Goal: Communication & Community: Answer question/provide support

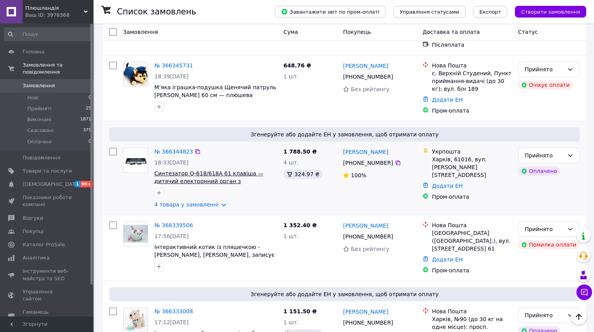
scroll to position [156, 0]
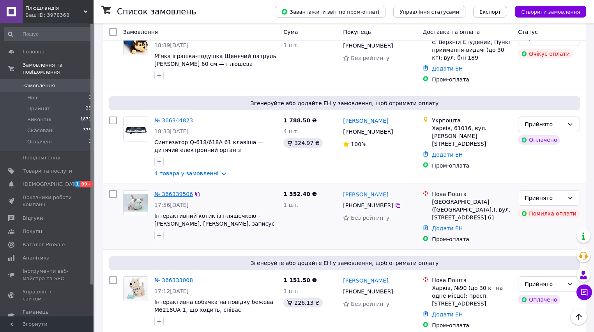
click at [171, 191] on link "№ 366339506" at bounding box center [173, 194] width 39 height 6
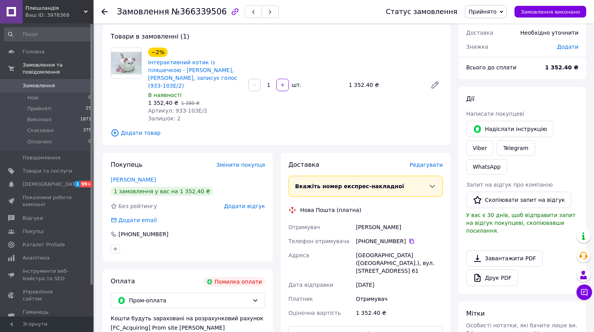
scroll to position [62, 0]
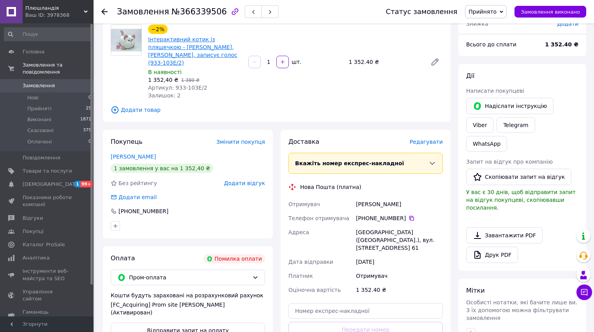
click at [212, 41] on link "Інтерактивний котик із пляшечкою - [PERSON_NAME], [PERSON_NAME], записує голос …" at bounding box center [192, 51] width 89 height 30
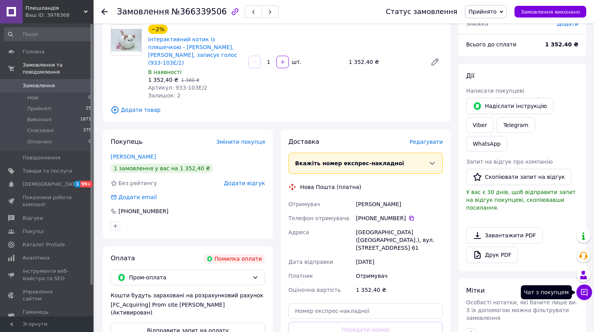
click at [586, 292] on icon at bounding box center [584, 292] width 8 height 8
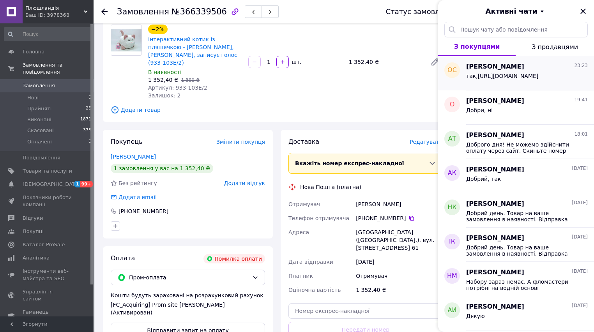
click at [513, 72] on div "так,[URL][DOMAIN_NAME]" at bounding box center [527, 77] width 122 height 12
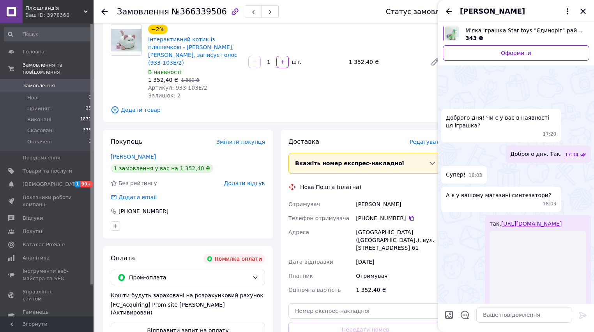
scroll to position [60, 0]
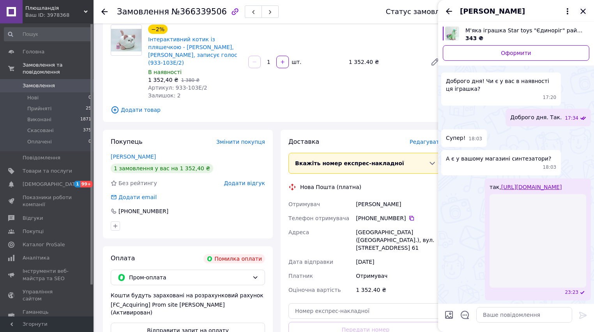
click at [582, 11] on icon "Закрити" at bounding box center [582, 11] width 9 height 9
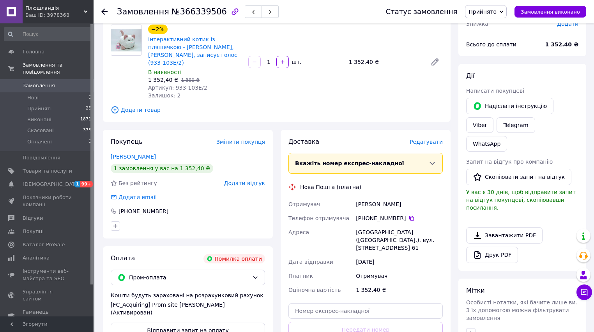
click at [382, 96] on div "Товари в замовленні (1) −2% Інтерактивний котик із пляшечкою - моргає, муркоче,…" at bounding box center [277, 62] width 348 height 120
click at [39, 82] on span "Замовлення" at bounding box center [39, 85] width 32 height 7
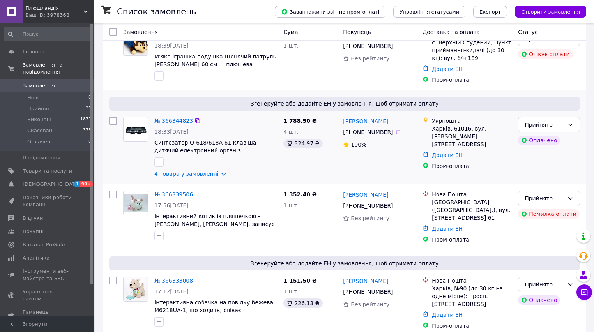
scroll to position [156, 0]
click at [182, 191] on link "№ 366339506" at bounding box center [173, 194] width 39 height 6
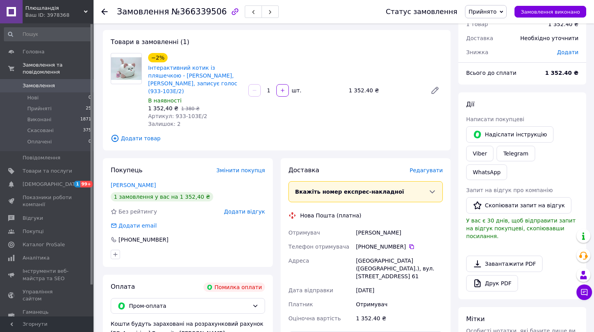
scroll to position [31, 0]
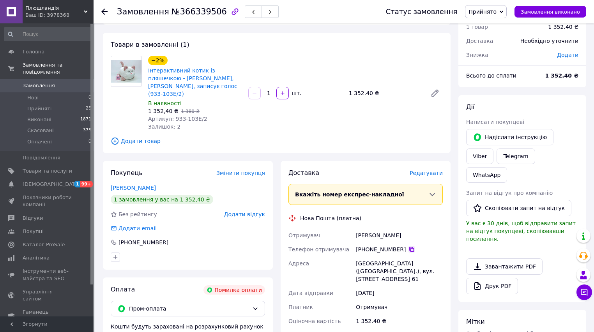
click at [409, 247] on icon at bounding box center [411, 249] width 5 height 5
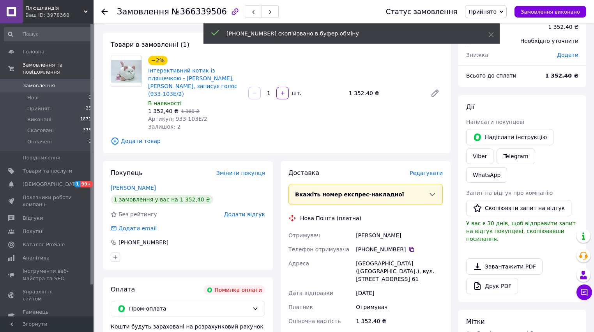
scroll to position [0, 0]
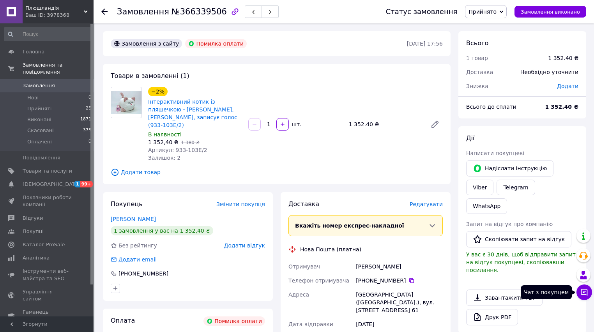
click at [584, 292] on icon at bounding box center [584, 292] width 7 height 7
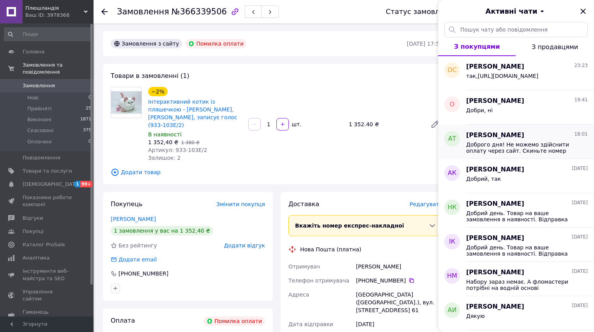
click at [502, 139] on div "[PERSON_NAME] 18:01" at bounding box center [527, 135] width 122 height 9
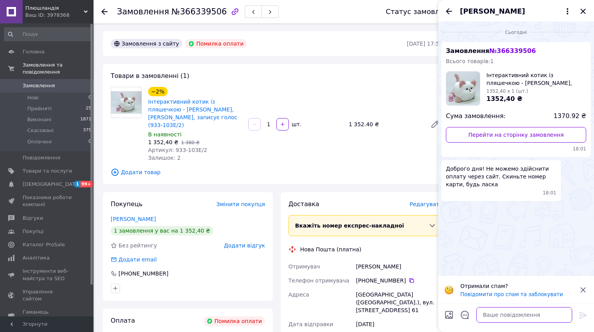
click at [500, 314] on textarea at bounding box center [524, 315] width 96 height 16
click at [409, 278] on icon at bounding box center [411, 280] width 5 height 5
click at [494, 315] on textarea at bounding box center [524, 315] width 96 height 16
paste textarea "Добрий вечір. Товар на ваше замовлення в наявності. Відправка завтра."
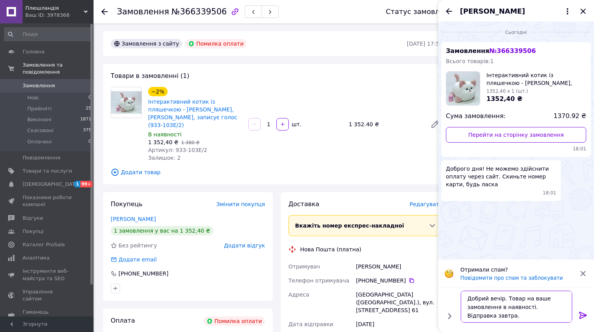
type textarea "Добрий вечір. Товар на ваше замовлення в наявності. Відправка завтра."
click at [580, 316] on icon at bounding box center [582, 315] width 7 height 7
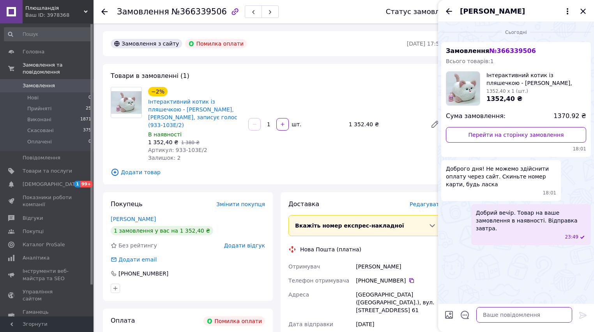
click at [502, 317] on textarea at bounding box center [524, 315] width 96 height 16
paste textarea "Одержувач ФОП [PERSON_NAME] [FINANCIAL_ID] ЄДРПОУ 2729208118 МФО 322001 Наймену…"
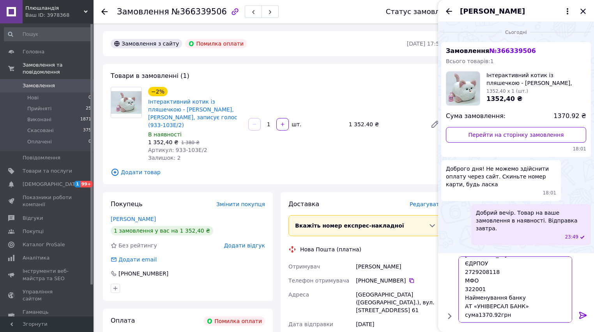
scroll to position [26, 0]
type textarea "Одержувач ФОП [PERSON_NAME] [FINANCIAL_ID] ЄДРПОУ 2729208118 МФО 322001 Наймену…"
click at [581, 317] on icon at bounding box center [582, 315] width 9 height 9
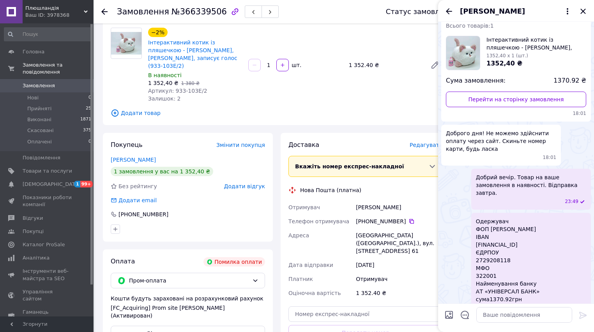
scroll to position [62, 0]
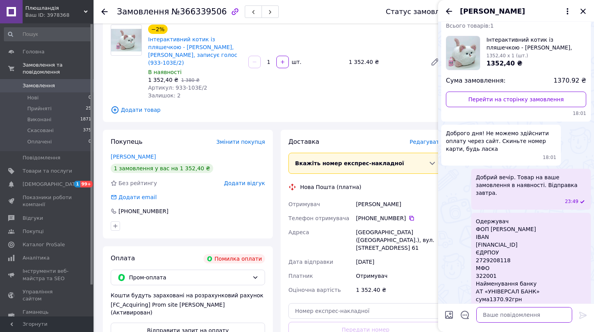
paste textarea "[FINANCIAL_ID]"
type textarea "[FINANCIAL_ID]"
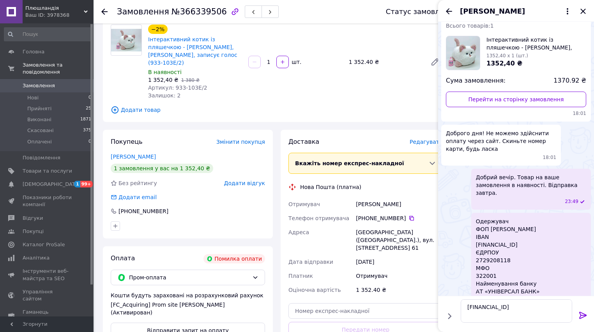
click at [584, 318] on icon at bounding box center [582, 315] width 9 height 9
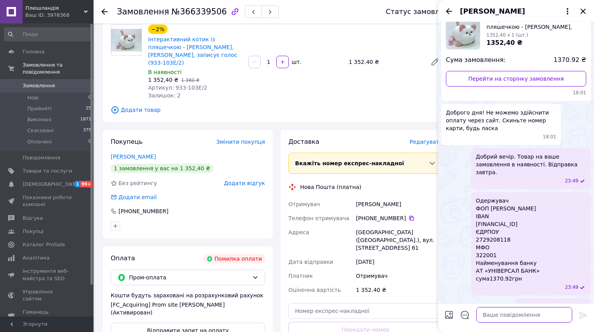
click at [507, 315] on textarea at bounding box center [524, 315] width 96 height 16
paste textarea "Після оплати скиньте квитанцію."
type textarea "Після оплати скиньте квитанцію."
click at [584, 313] on icon at bounding box center [582, 315] width 9 height 9
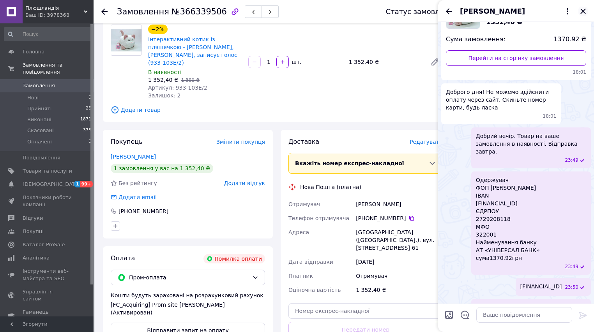
click at [586, 12] on icon "Закрити" at bounding box center [582, 11] width 9 height 9
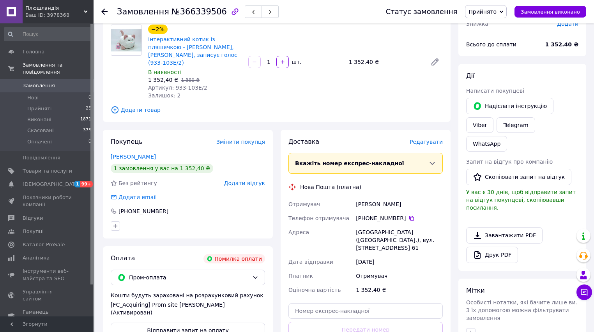
click at [39, 82] on span "Замовлення" at bounding box center [39, 85] width 32 height 7
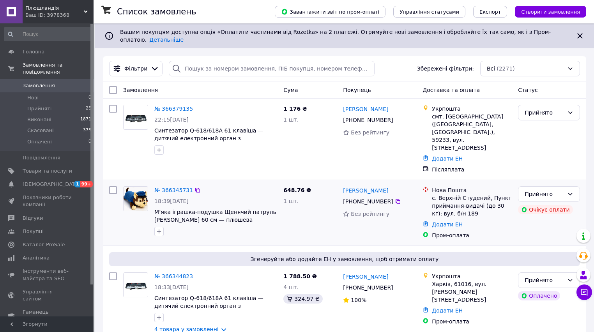
scroll to position [31, 0]
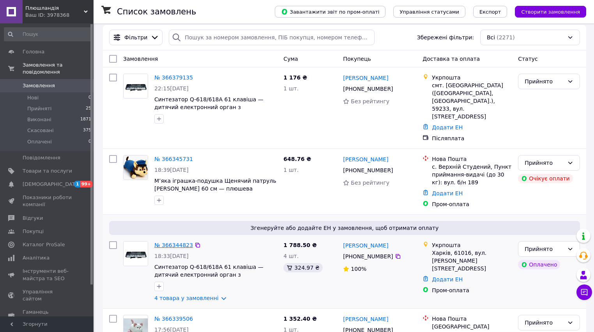
click at [175, 242] on link "№ 366344823" at bounding box center [173, 245] width 39 height 6
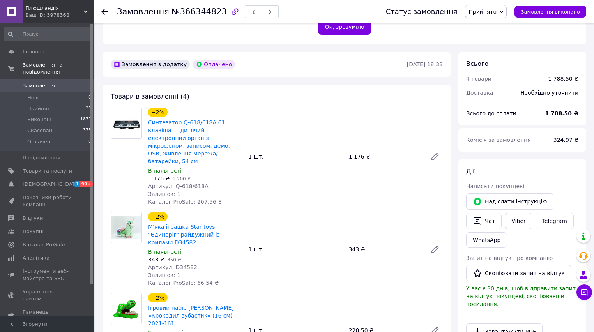
scroll to position [187, 0]
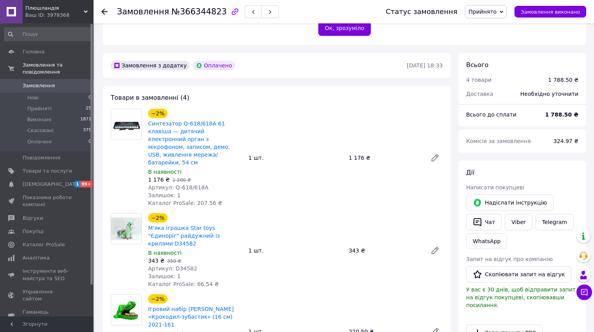
click at [46, 82] on span "Замовлення" at bounding box center [39, 85] width 32 height 7
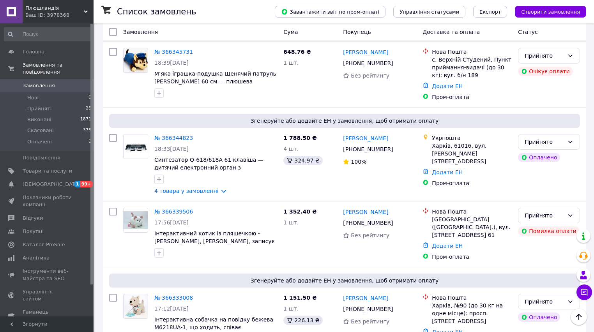
scroll to position [94, 0]
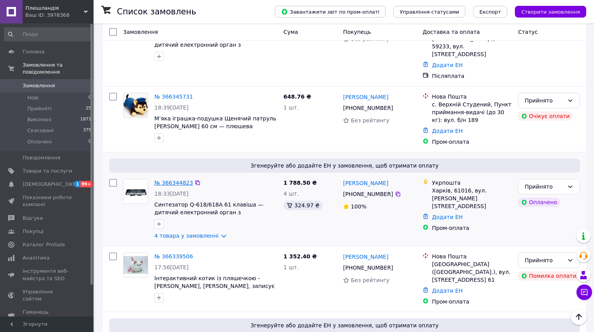
click at [174, 180] on link "№ 366344823" at bounding box center [173, 183] width 39 height 6
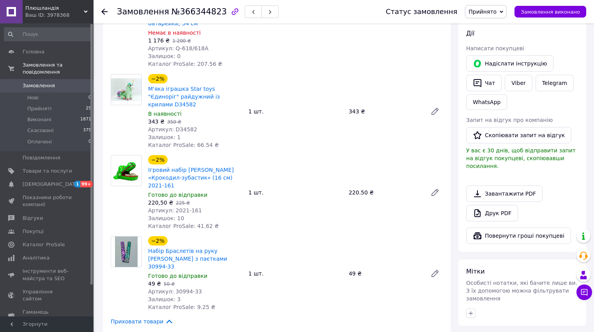
scroll to position [343, 0]
